Goal: Find specific page/section: Find specific page/section

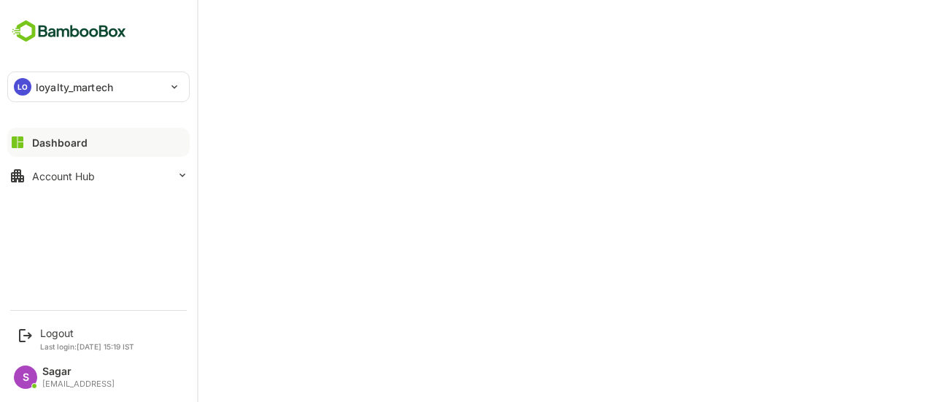
click at [140, 84] on div "LO loyalty_martech" at bounding box center [89, 86] width 163 height 29
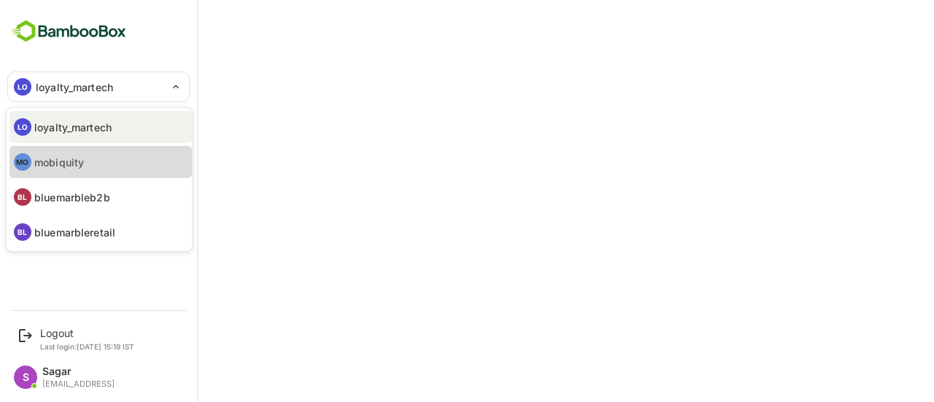
click at [76, 156] on p "mobiquity" at bounding box center [59, 162] width 50 height 15
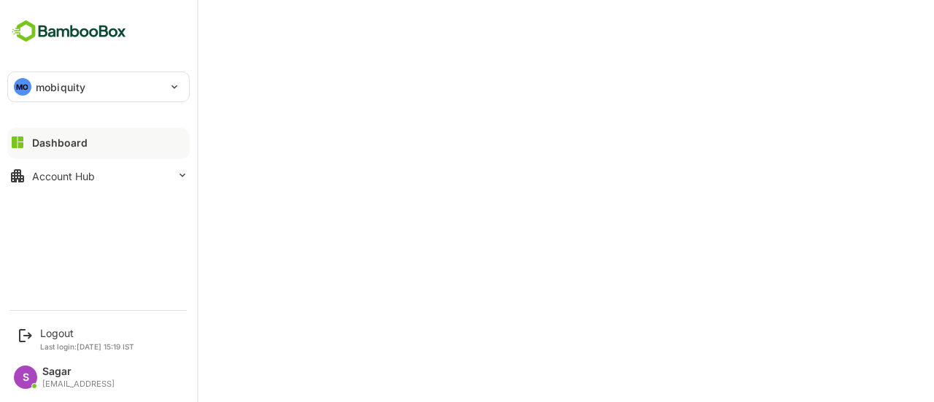
click at [31, 84] on div "MO" at bounding box center [23, 87] width 18 height 18
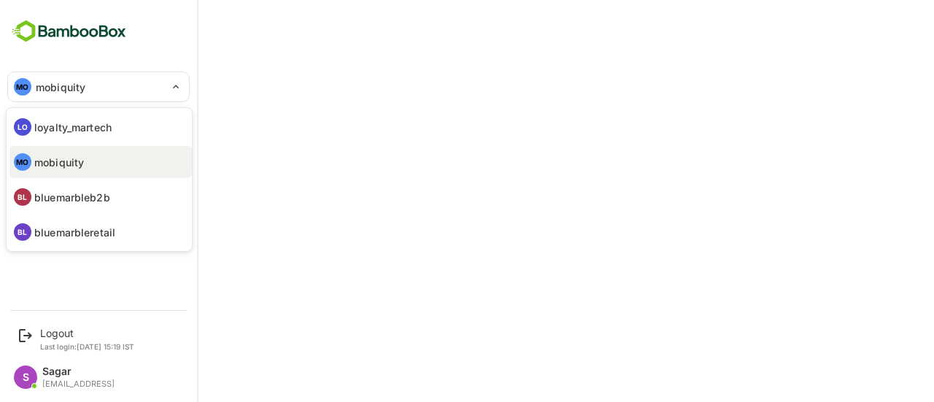
click at [80, 193] on p "bluemarbleb2b" at bounding box center [72, 197] width 76 height 15
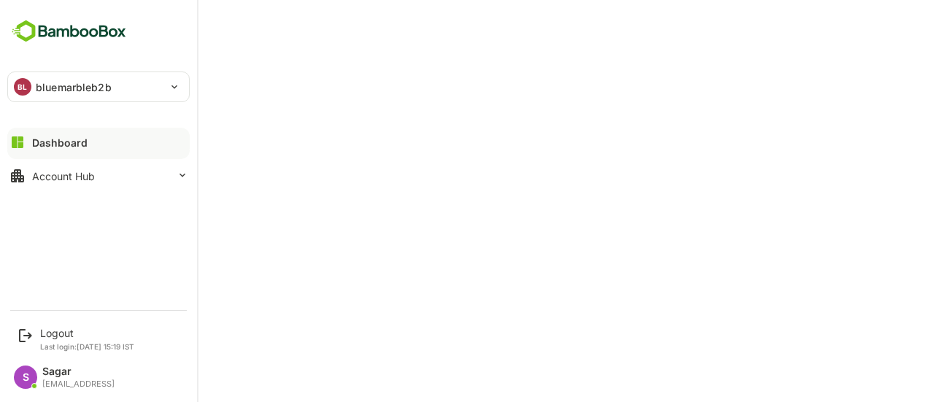
click at [15, 85] on div "BL" at bounding box center [23, 87] width 18 height 18
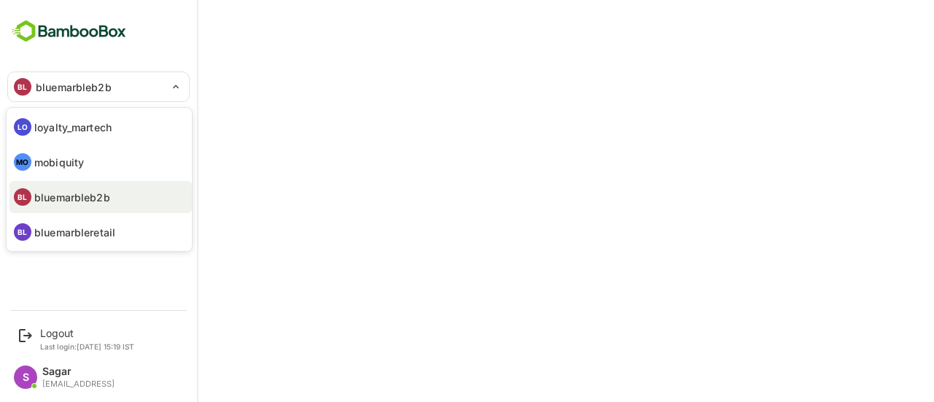
click at [72, 134] on p "loyalty_martech" at bounding box center [72, 127] width 77 height 15
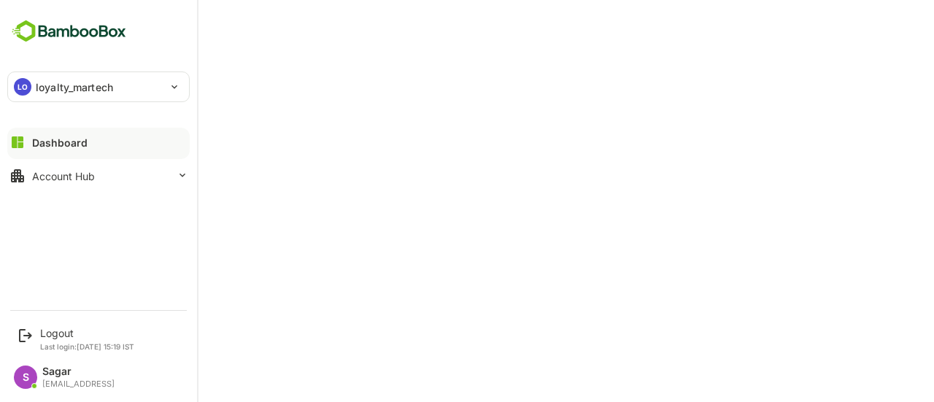
click at [32, 88] on div "LO loyalty_martech" at bounding box center [89, 86] width 163 height 29
click at [50, 80] on p "loyalty_martech" at bounding box center [74, 87] width 77 height 15
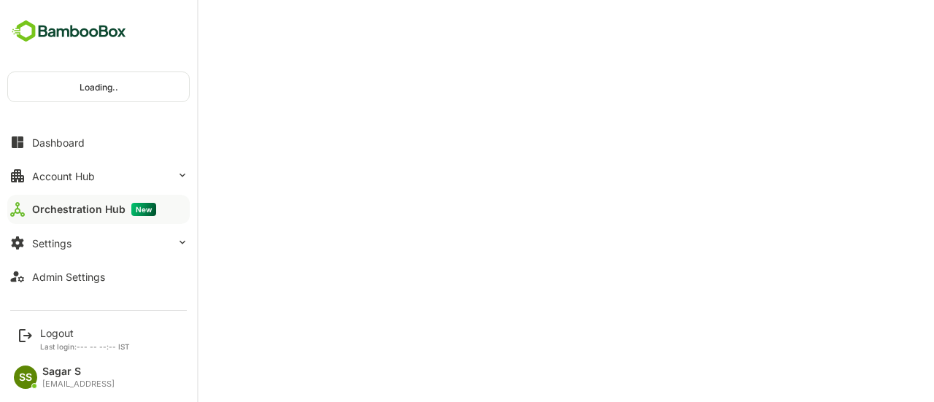
click at [76, 212] on div "Orchestration Hub New" at bounding box center [94, 209] width 124 height 13
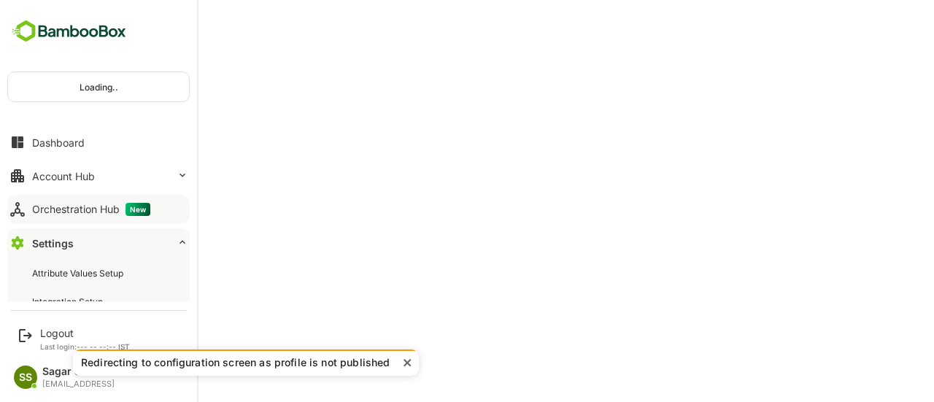
click at [85, 86] on div "Loading.." at bounding box center [98, 86] width 181 height 29
